Goal: Information Seeking & Learning: Understand process/instructions

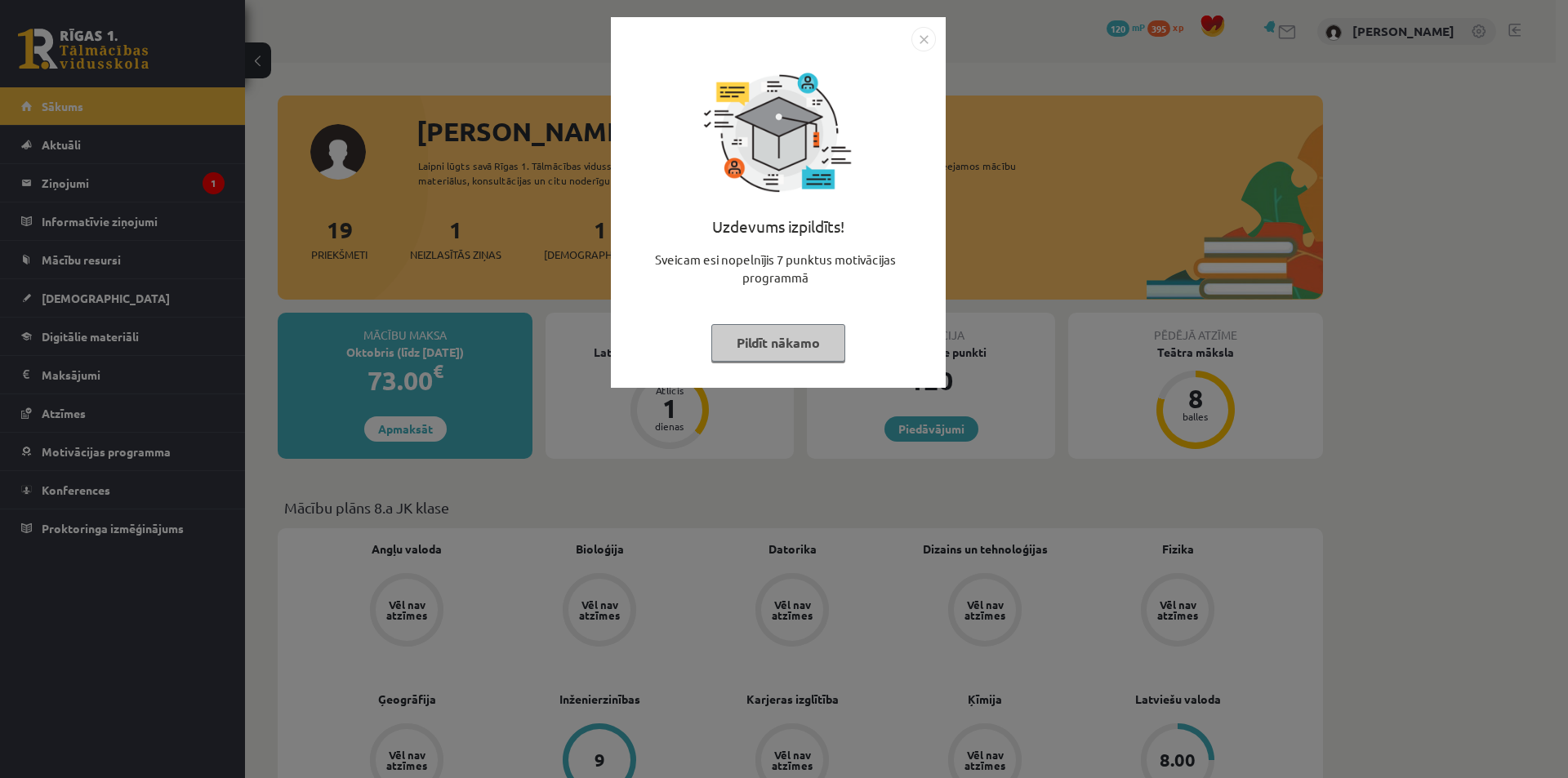
click at [923, 38] on img "Close" at bounding box center [923, 39] width 24 height 24
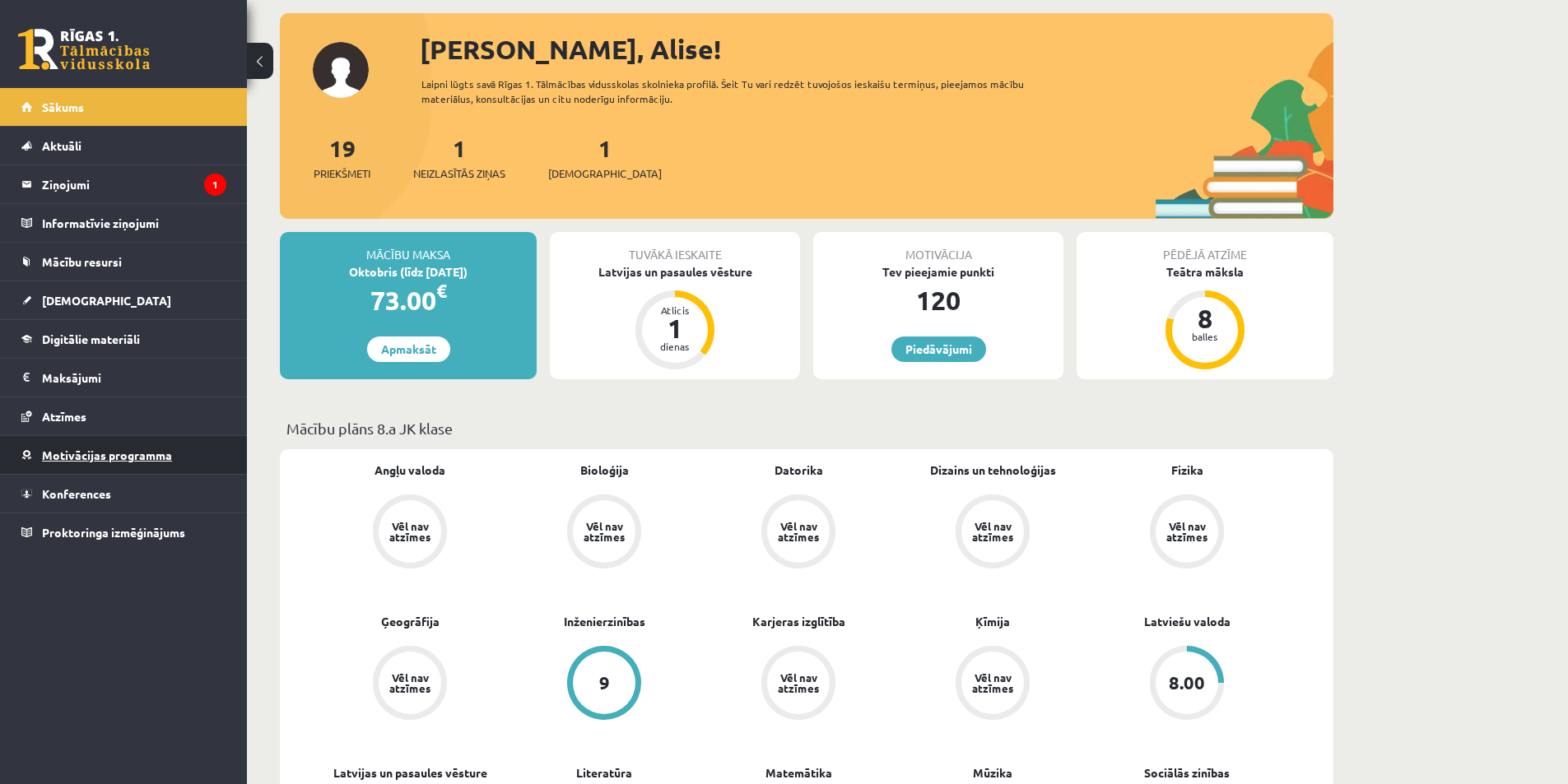
scroll to position [82, 0]
click at [61, 189] on legend "Ziņojumi 1" at bounding box center [133, 184] width 184 height 38
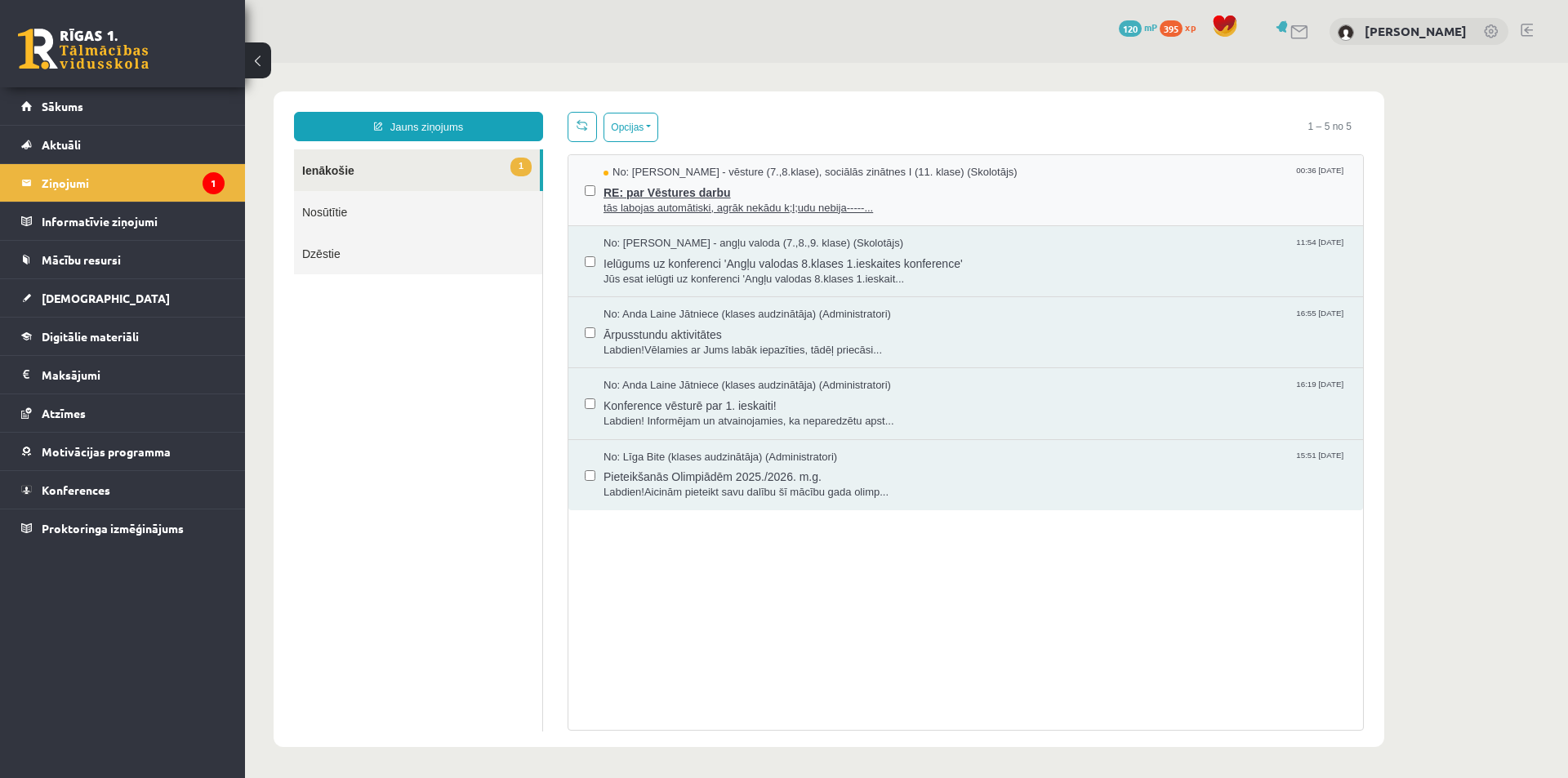
click at [683, 201] on span "tās labojas automātiski, agrāk nekādu k;l;udu nebija-----..." at bounding box center [975, 208] width 744 height 15
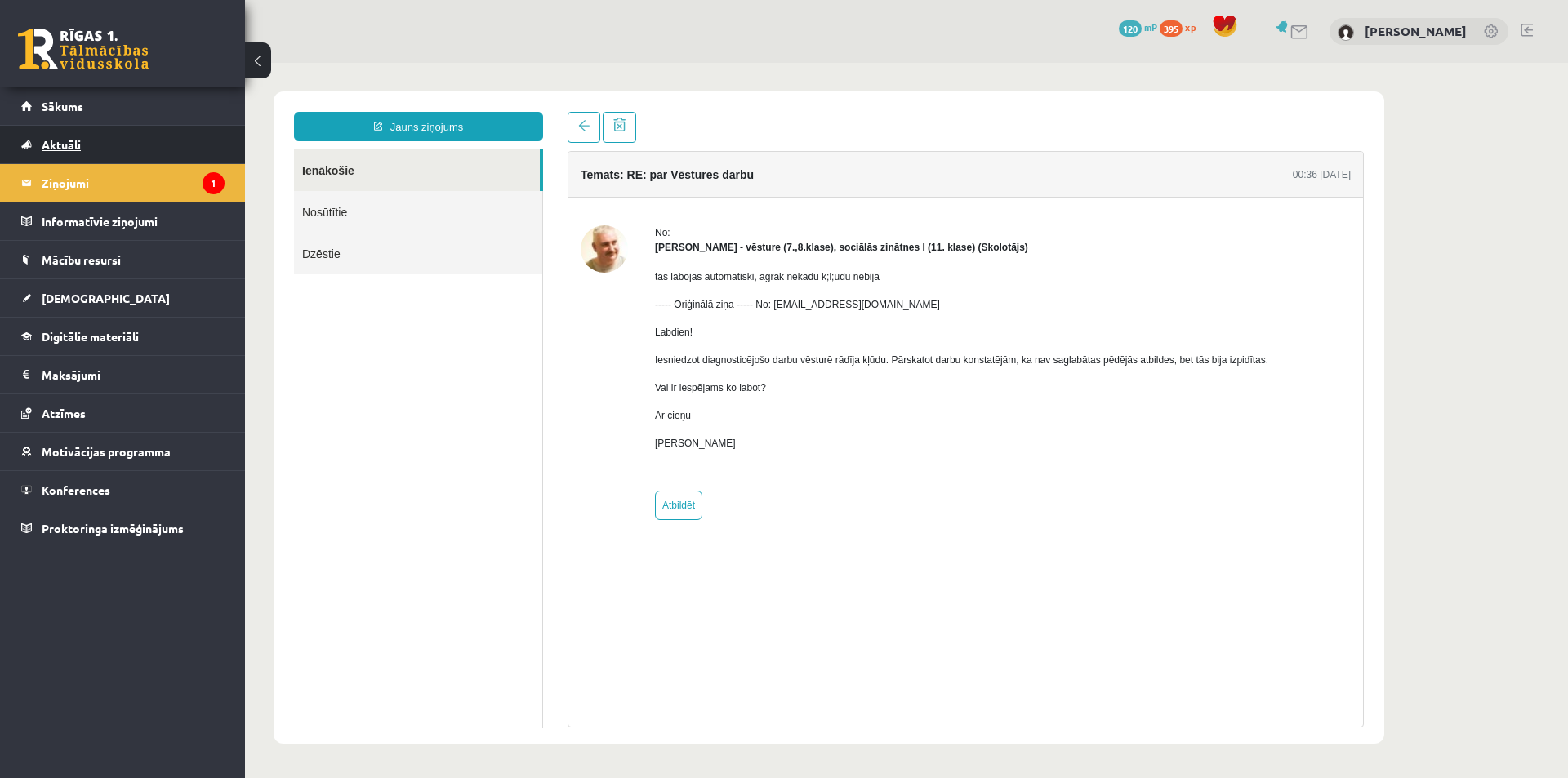
click at [68, 148] on span "Aktuāli" at bounding box center [61, 144] width 39 height 14
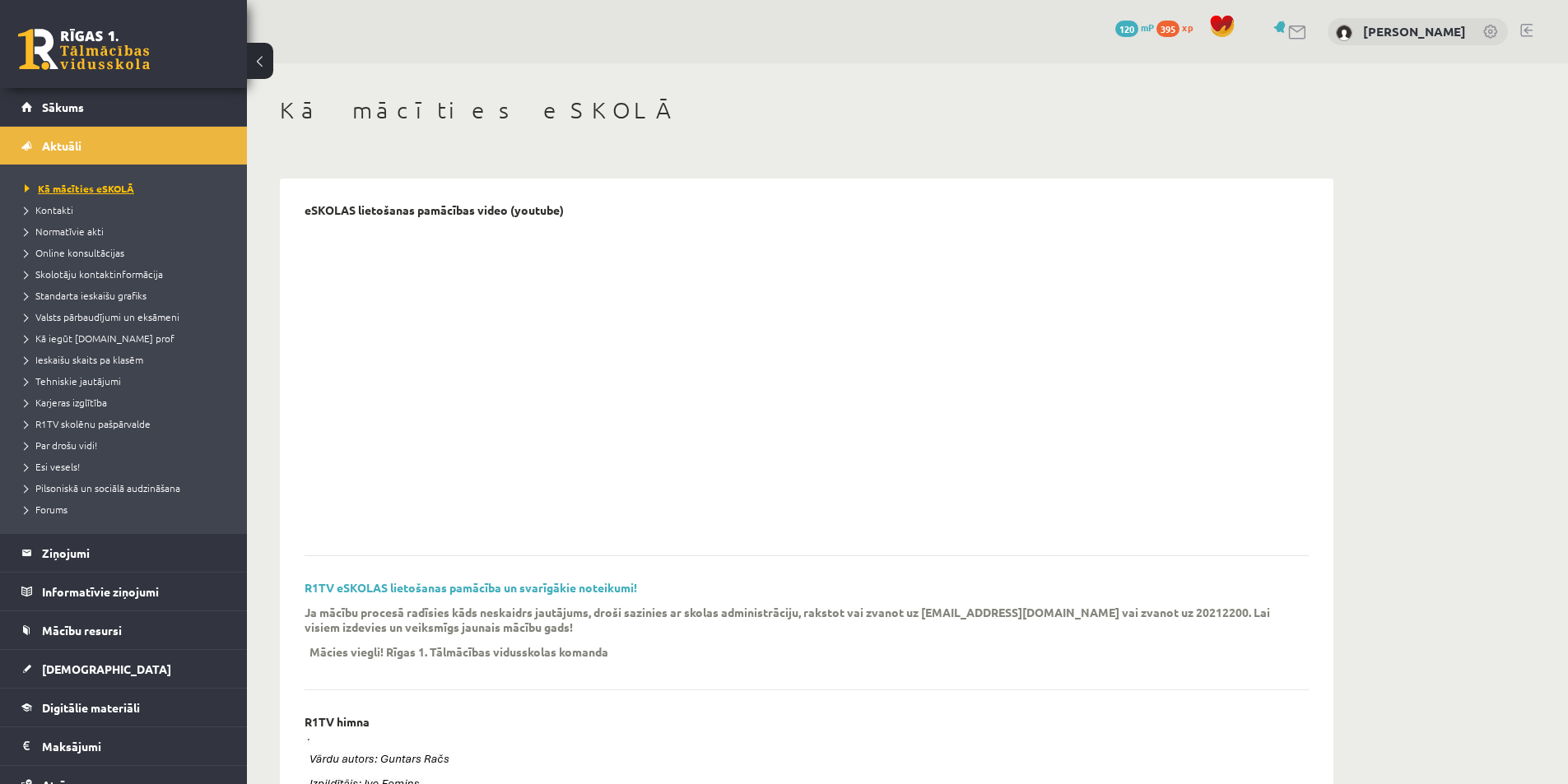
click at [75, 192] on span "Kā mācīties eSKOLĀ" at bounding box center [79, 188] width 110 height 13
click at [103, 555] on legend "Ziņojumi 1" at bounding box center [133, 553] width 184 height 38
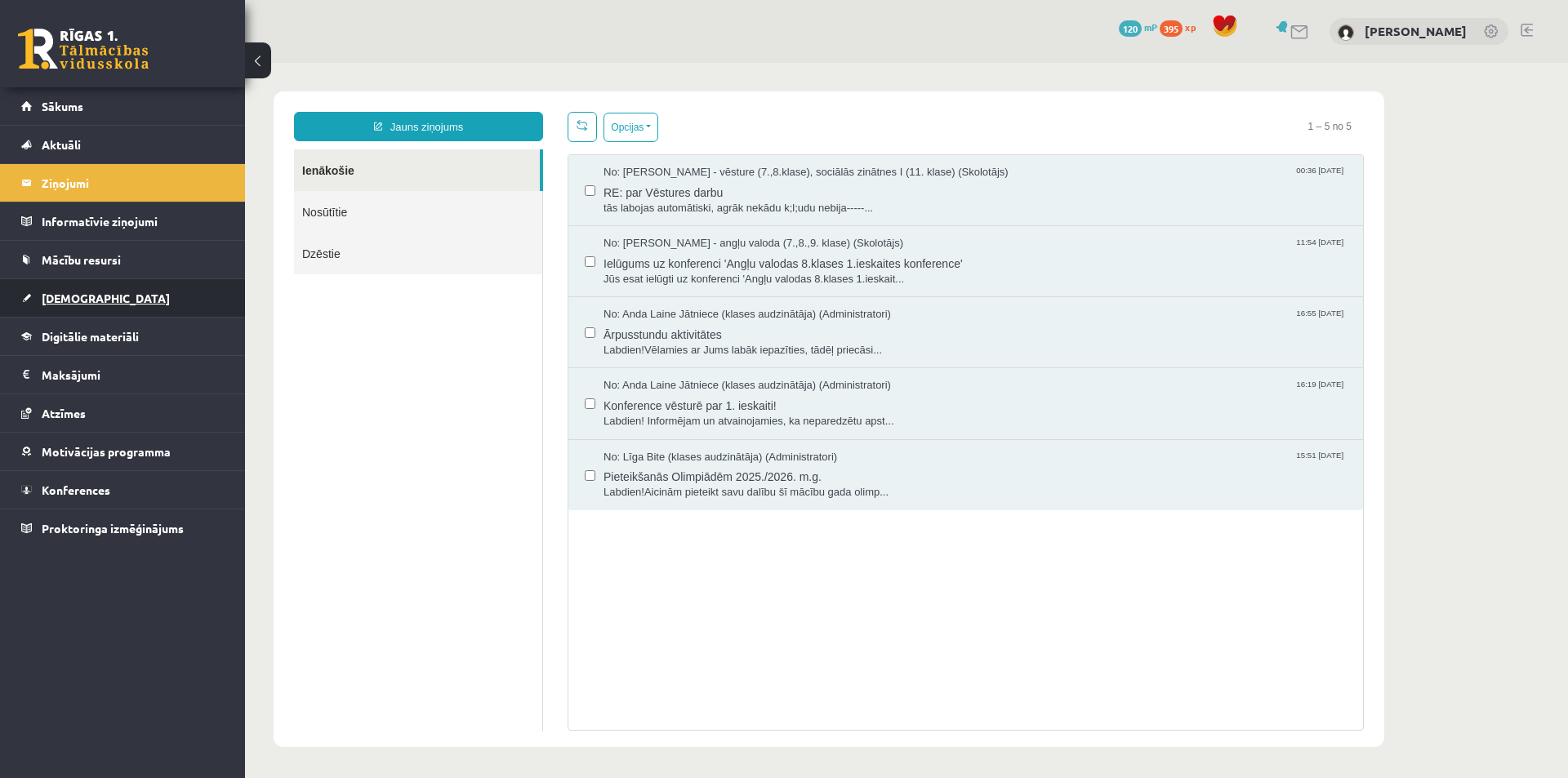
click at [78, 295] on span "[DEMOGRAPHIC_DATA]" at bounding box center [105, 298] width 128 height 14
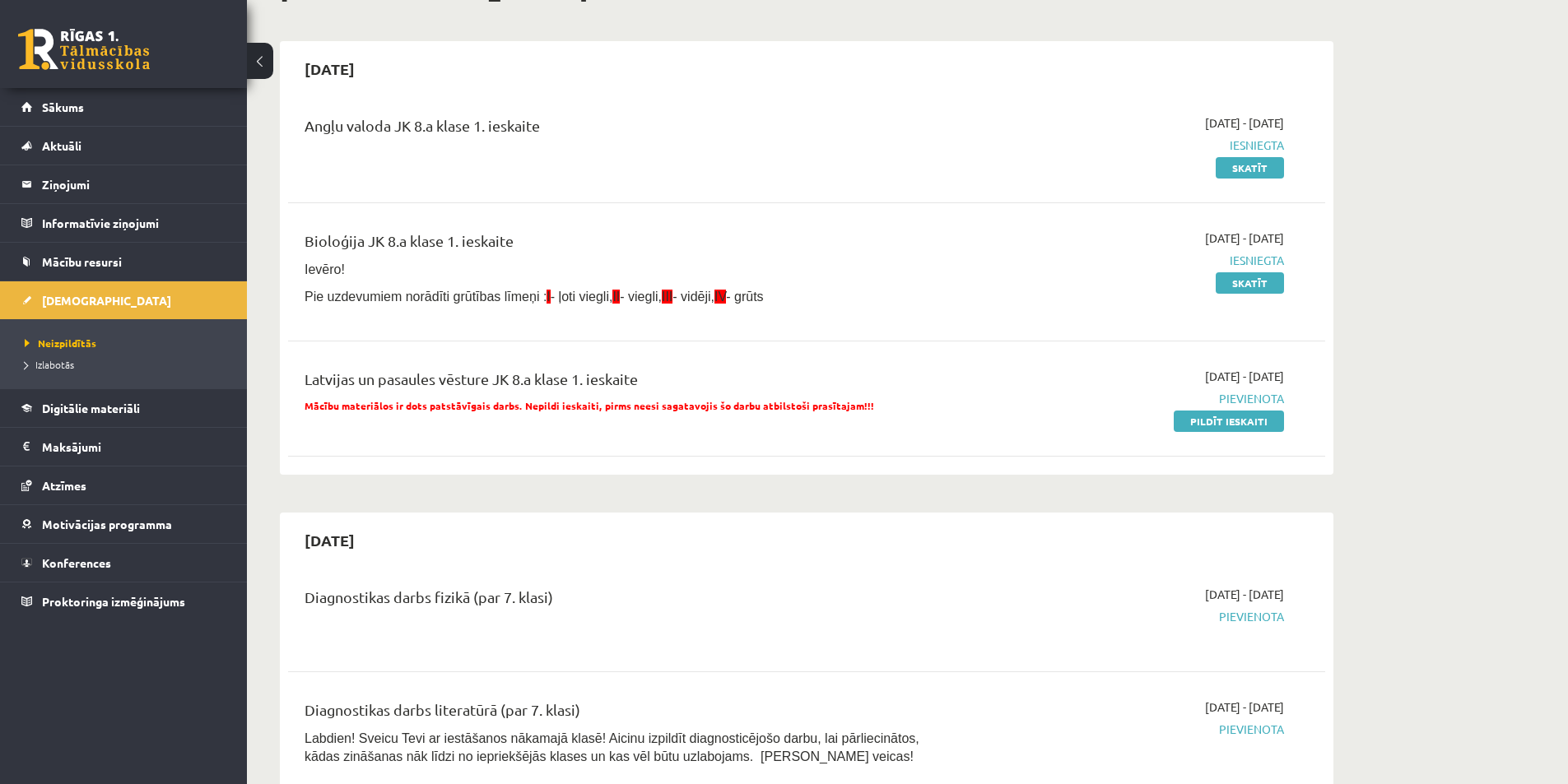
scroll to position [82, 0]
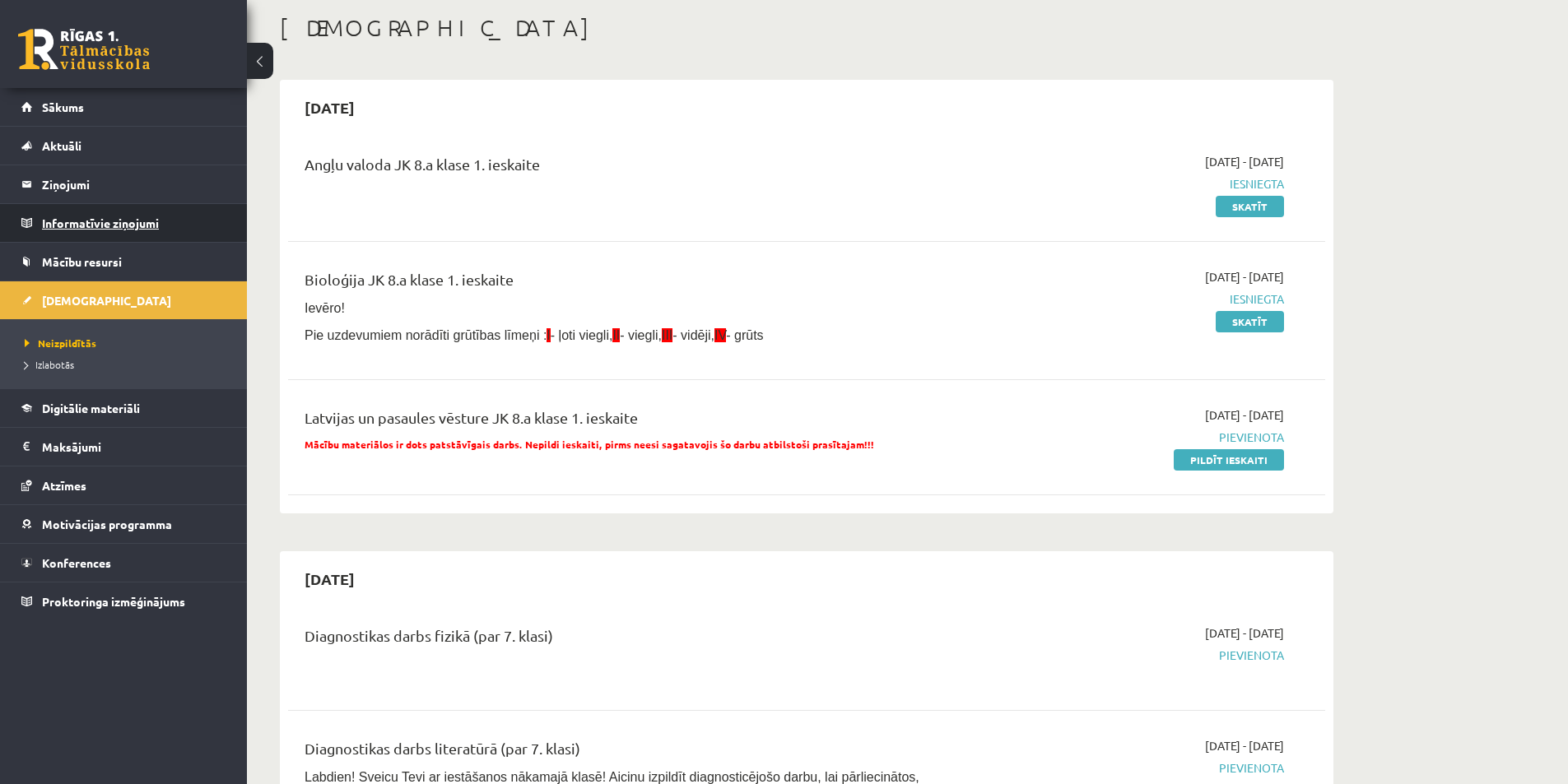
click at [137, 224] on legend "Informatīvie ziņojumi 0" at bounding box center [133, 223] width 184 height 38
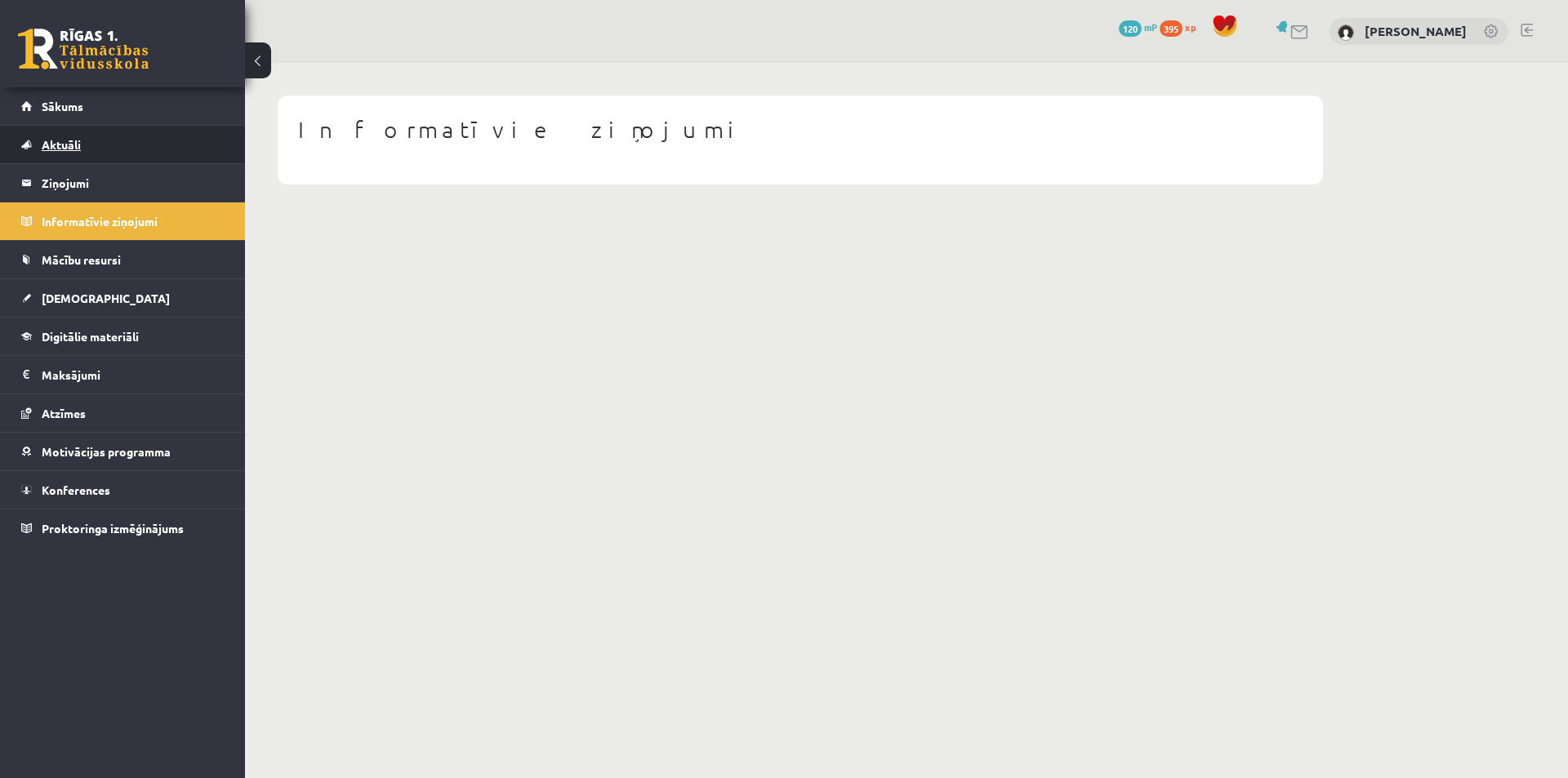
click at [74, 143] on span "Aktuāli" at bounding box center [61, 144] width 39 height 14
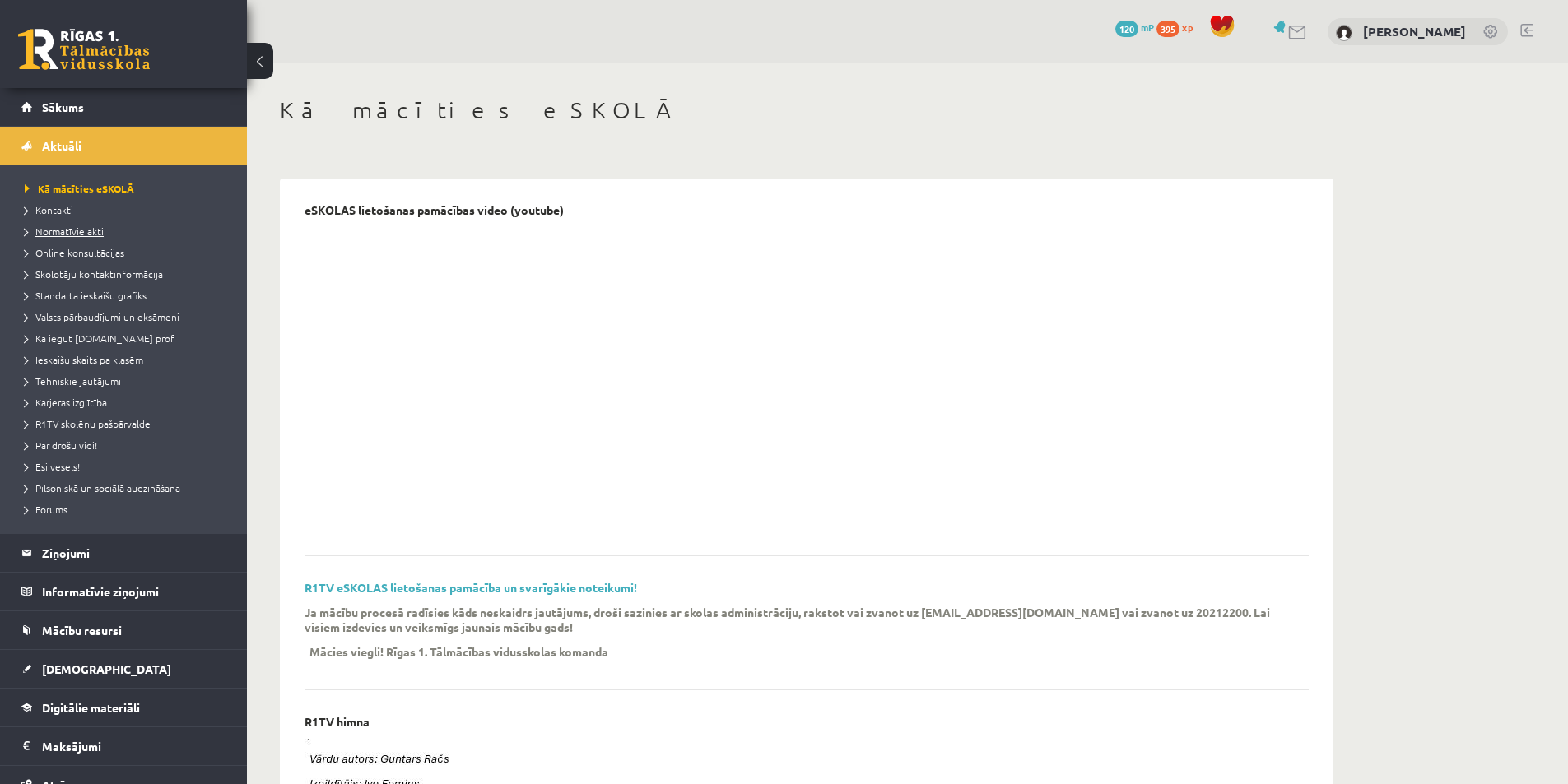
click at [92, 231] on span "Normatīvie akti" at bounding box center [64, 230] width 79 height 13
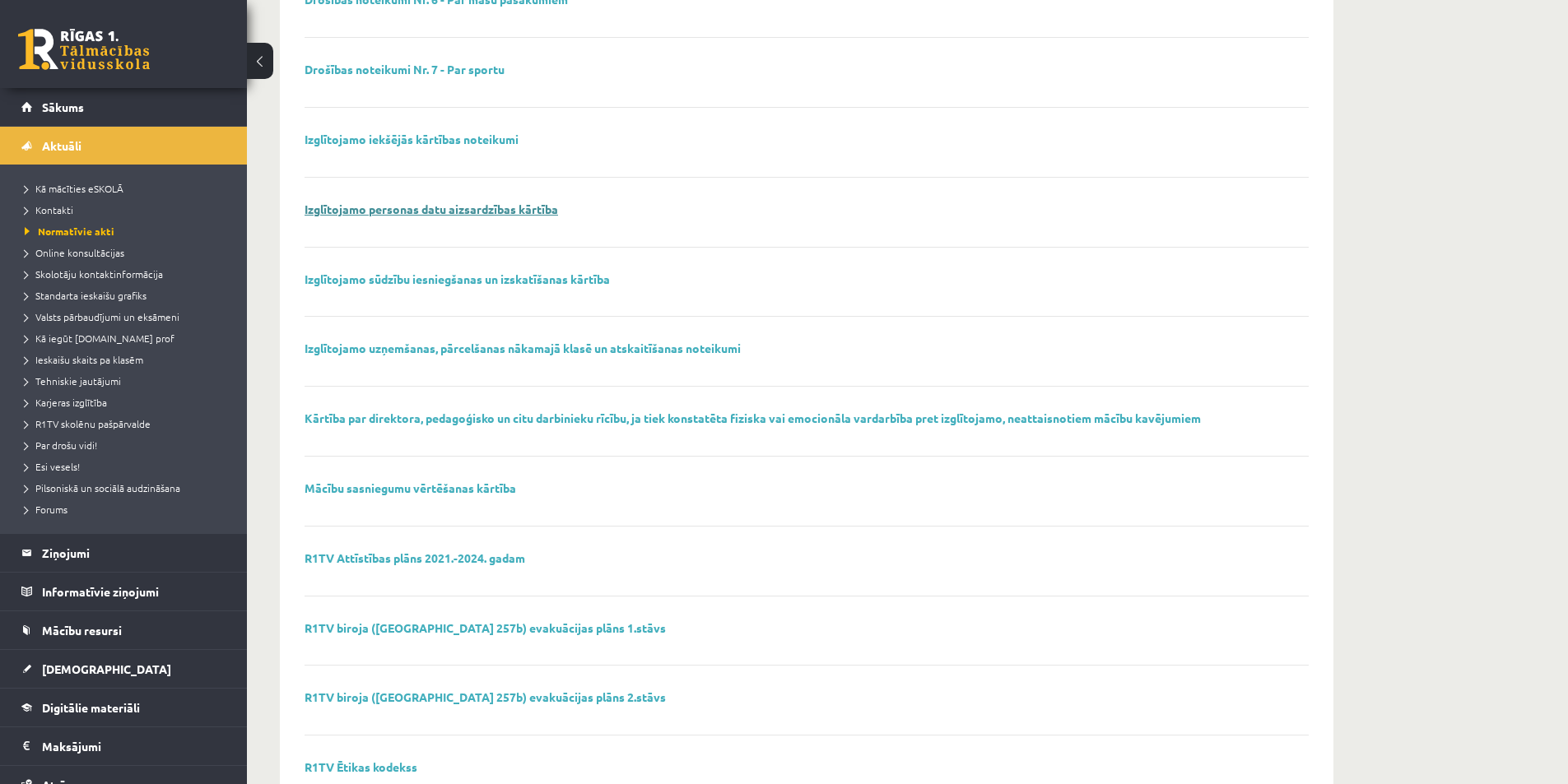
scroll to position [658, 0]
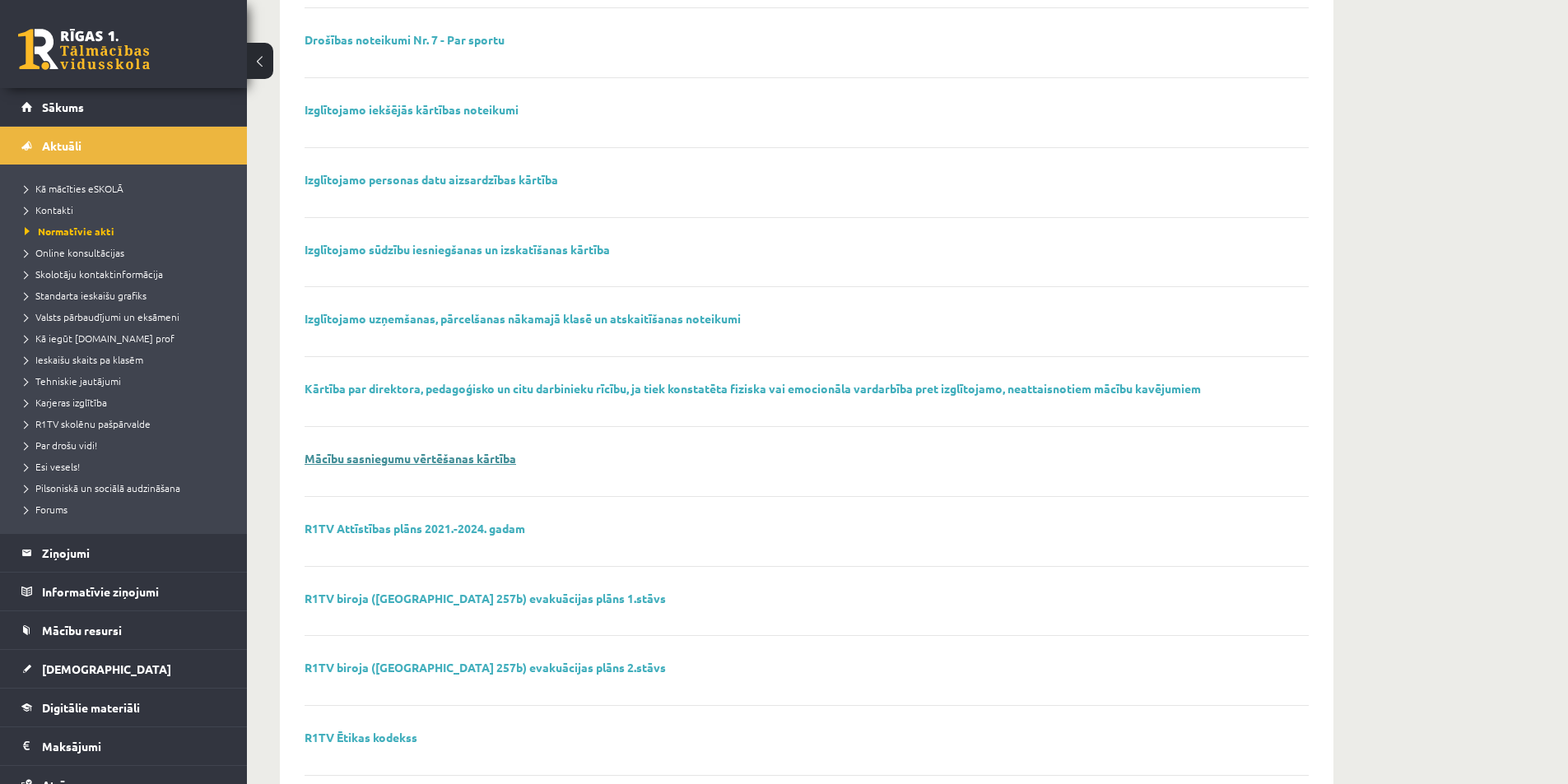
click at [473, 460] on link "Mācību sasniegumu vērtēšanas kārtība" at bounding box center [410, 458] width 212 height 14
click at [437, 318] on link "Izglītojamo uzņemšanas, pārcelšanas nākamajā klasē un atskaitīšanas noteikumi" at bounding box center [522, 318] width 436 height 14
click at [549, 317] on link "Izglītojamo uzņemšanas, pārcelšanas nākamajā klasē un atskaitīšanas noteikumi" at bounding box center [522, 318] width 436 height 14
